Goal: Information Seeking & Learning: Learn about a topic

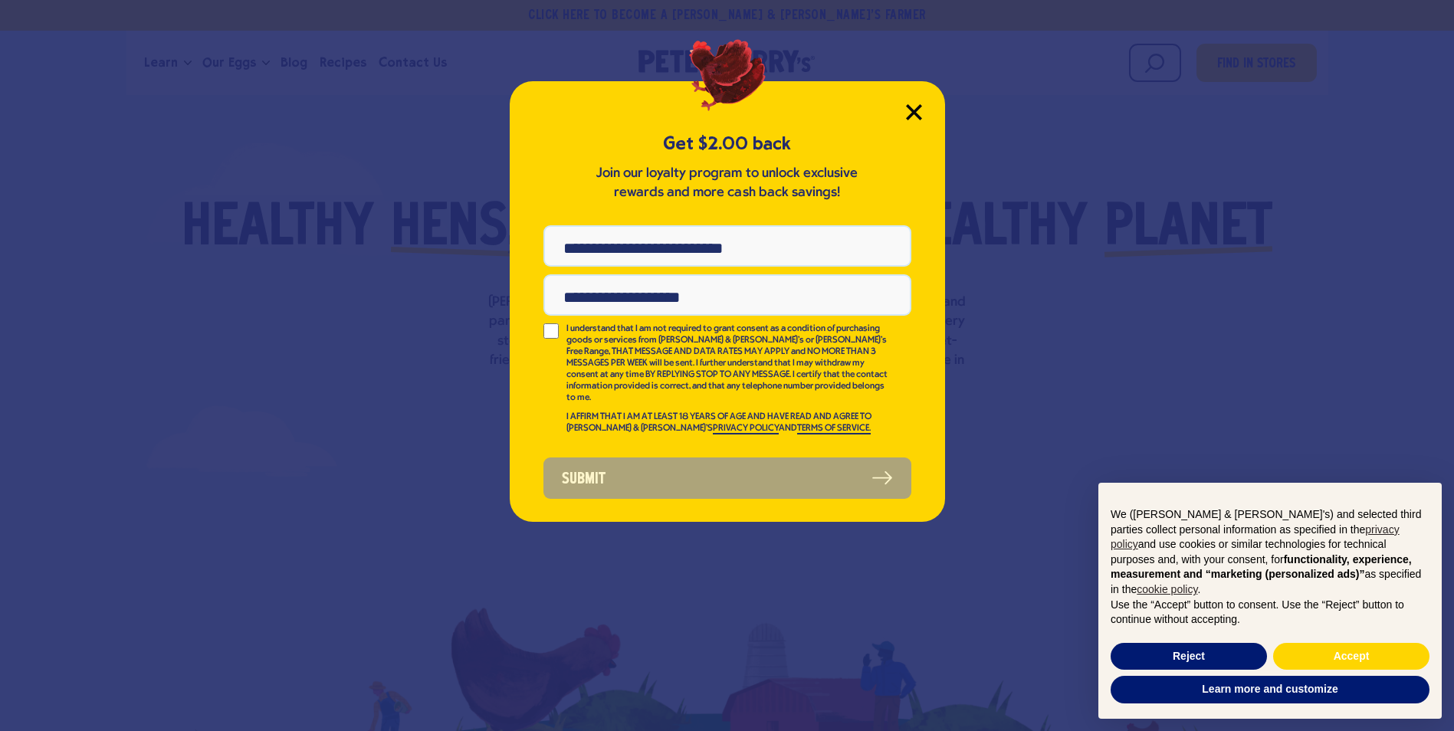
click at [918, 114] on icon "Close Modal" at bounding box center [914, 112] width 16 height 16
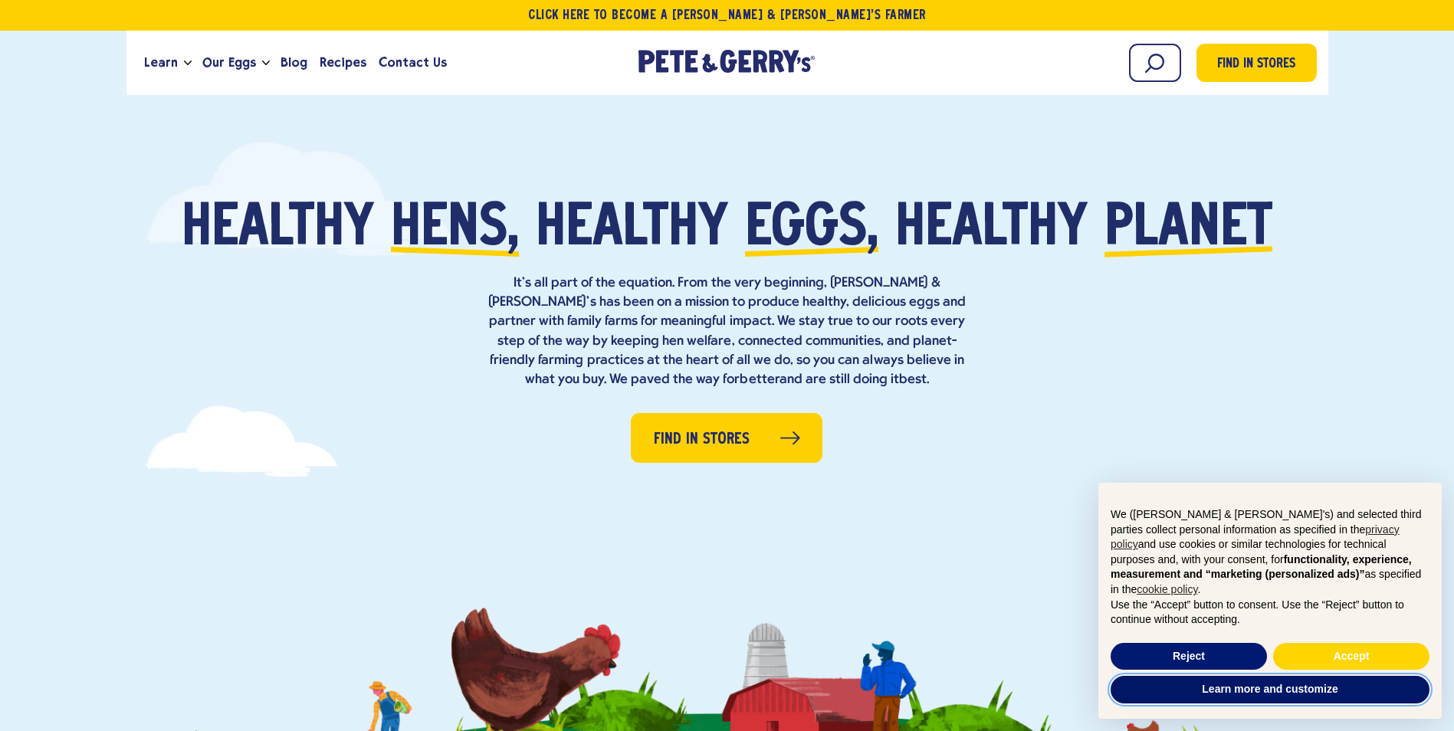
click at [1276, 690] on button "Learn more and customize" at bounding box center [1270, 690] width 319 height 28
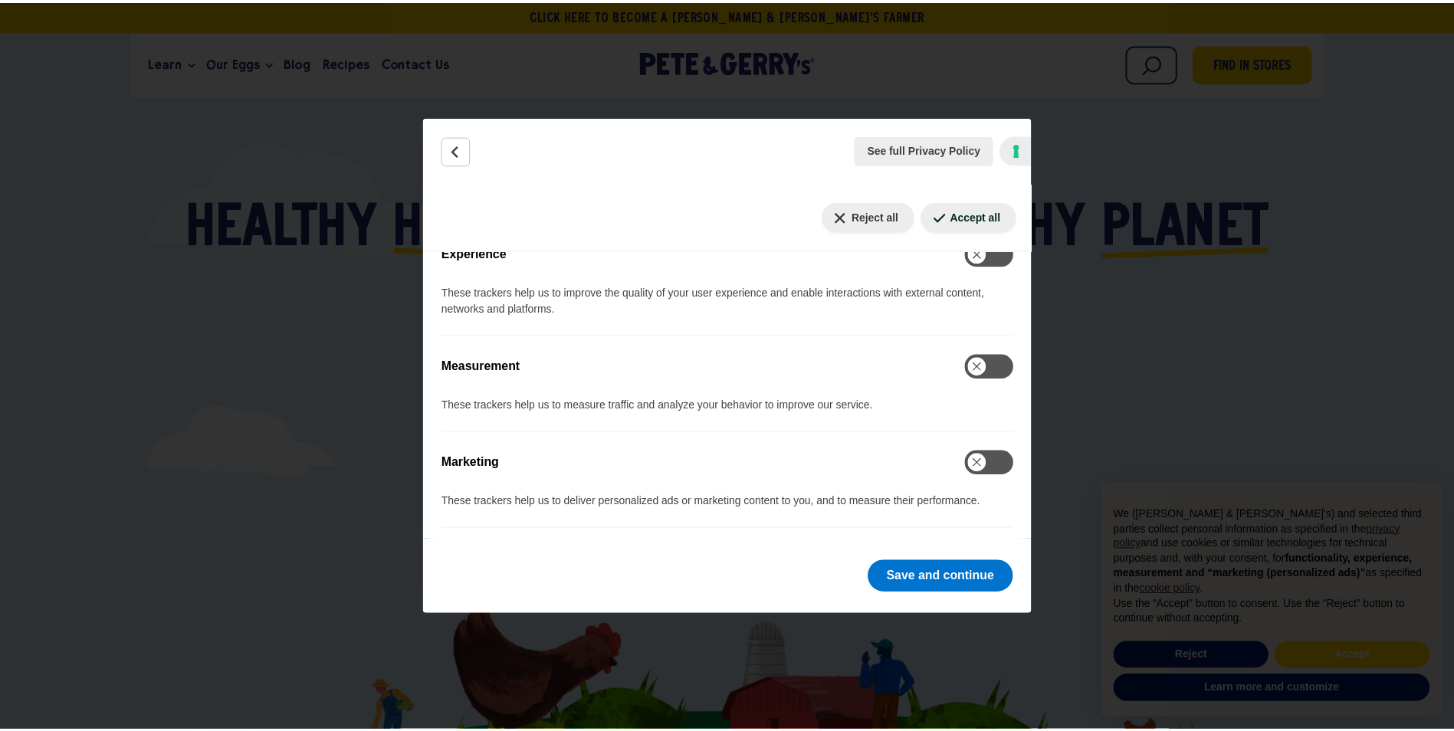
scroll to position [878, 0]
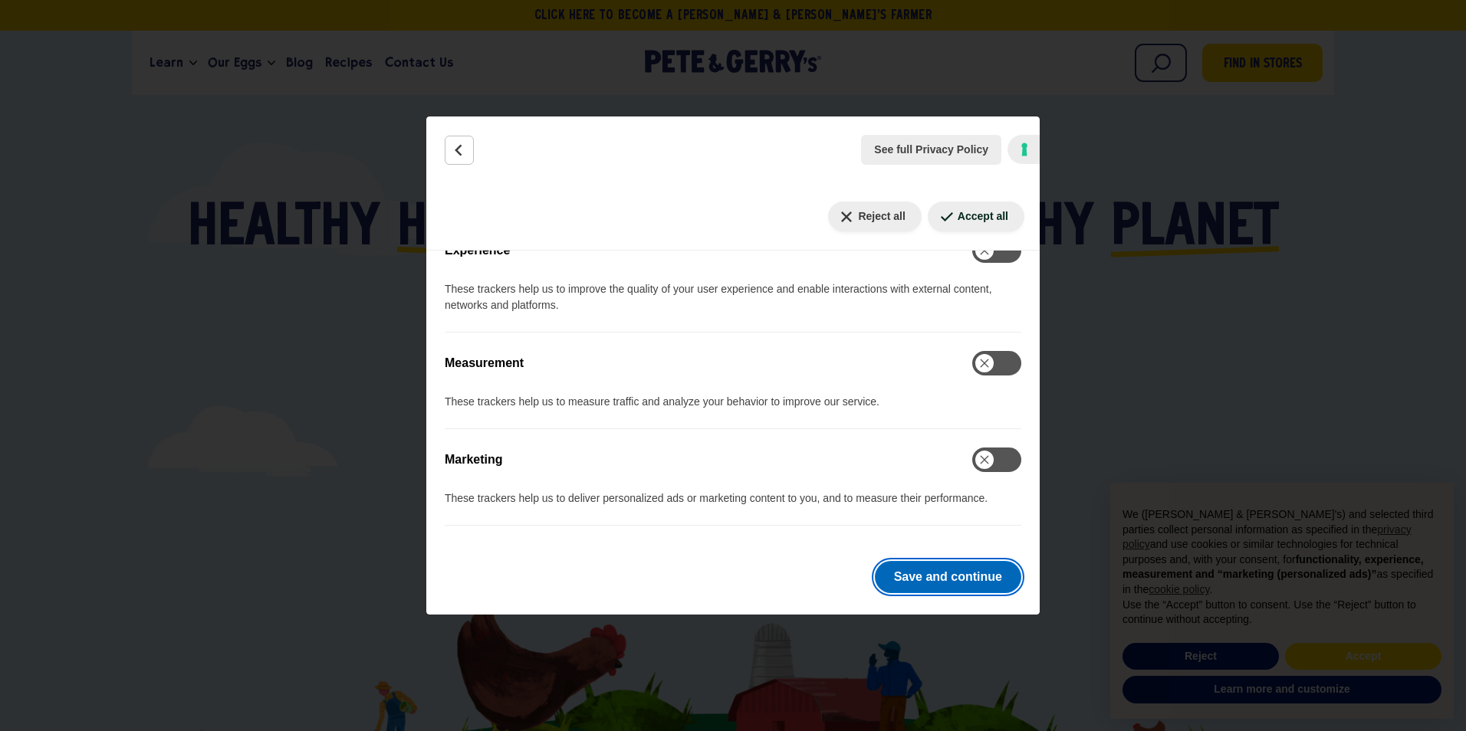
click at [957, 577] on button "Save and continue" at bounding box center [948, 577] width 146 height 32
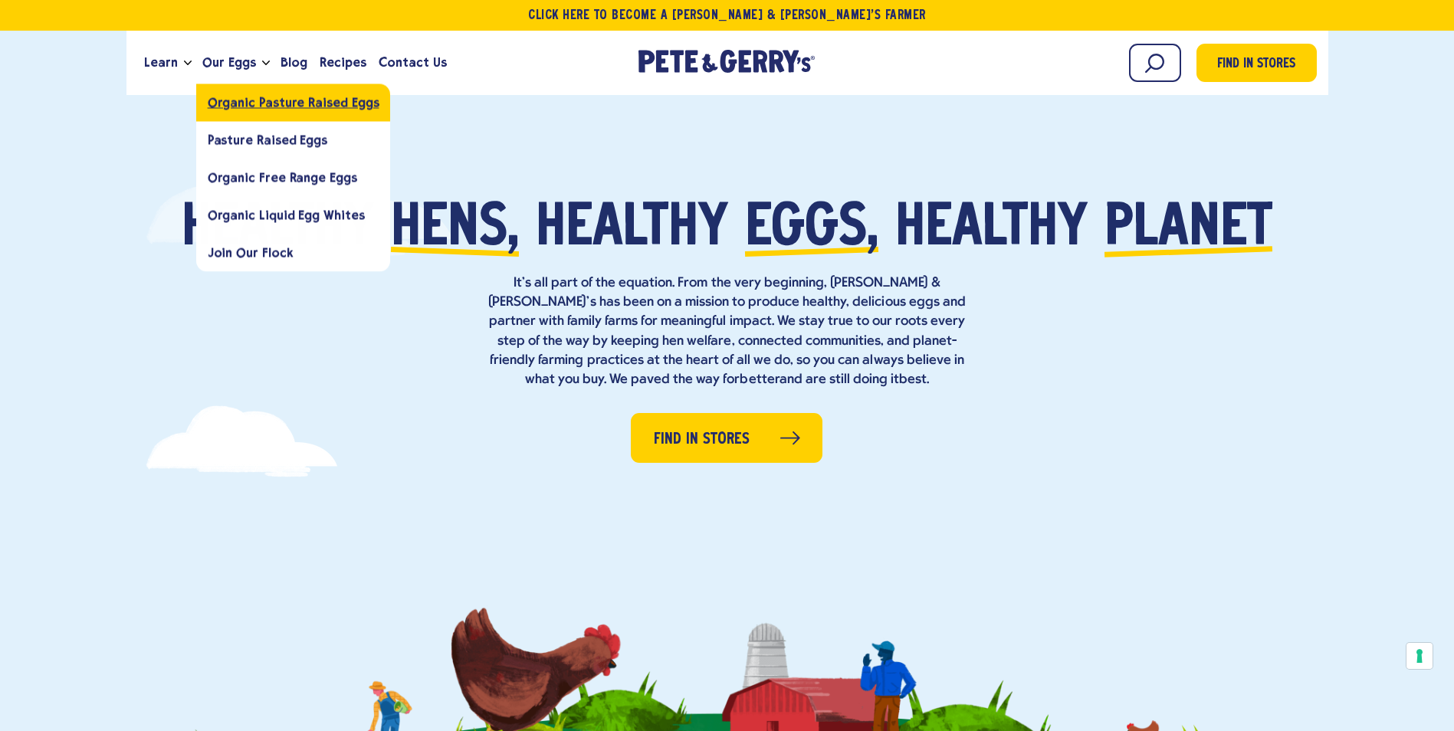
click at [224, 101] on span "Organic Pasture Raised Eggs" at bounding box center [294, 102] width 172 height 15
